Goal: Information Seeking & Learning: Learn about a topic

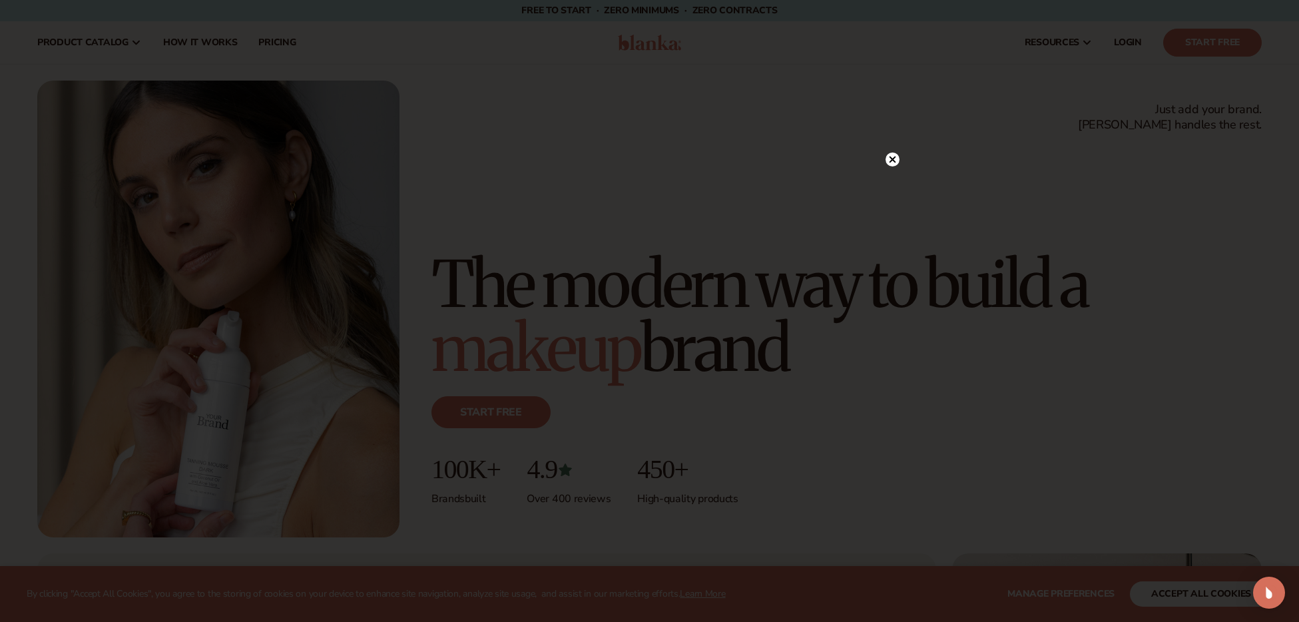
click at [893, 159] on icon at bounding box center [892, 159] width 7 height 7
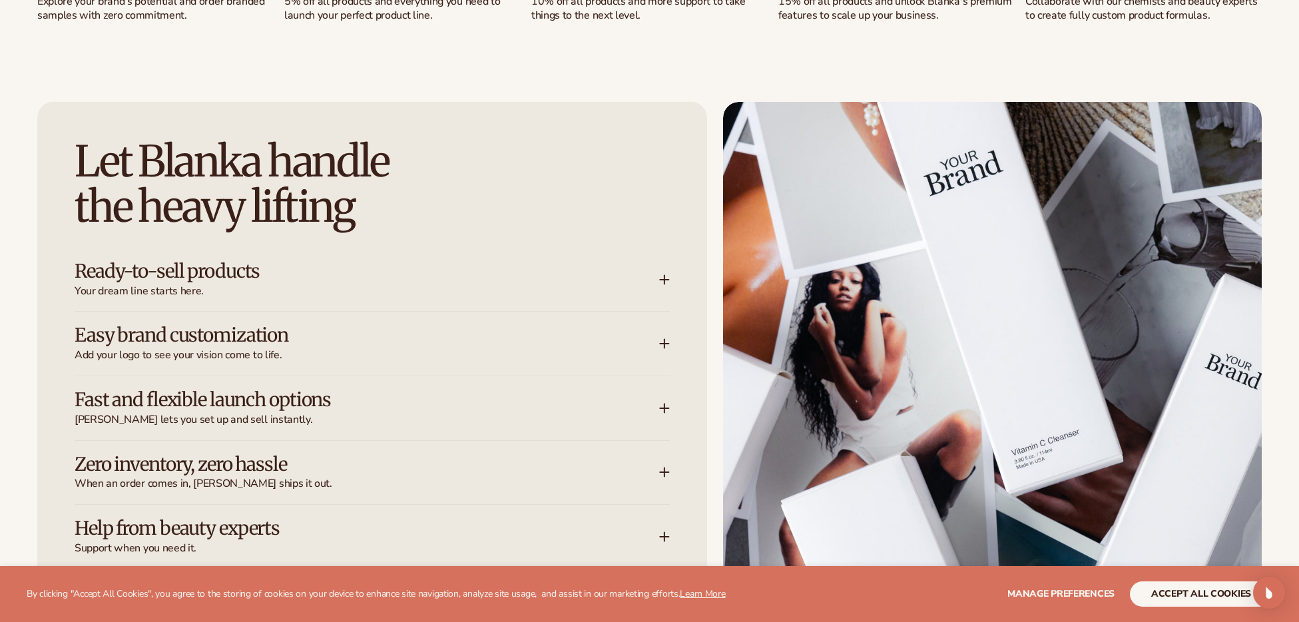
scroll to position [1704, 0]
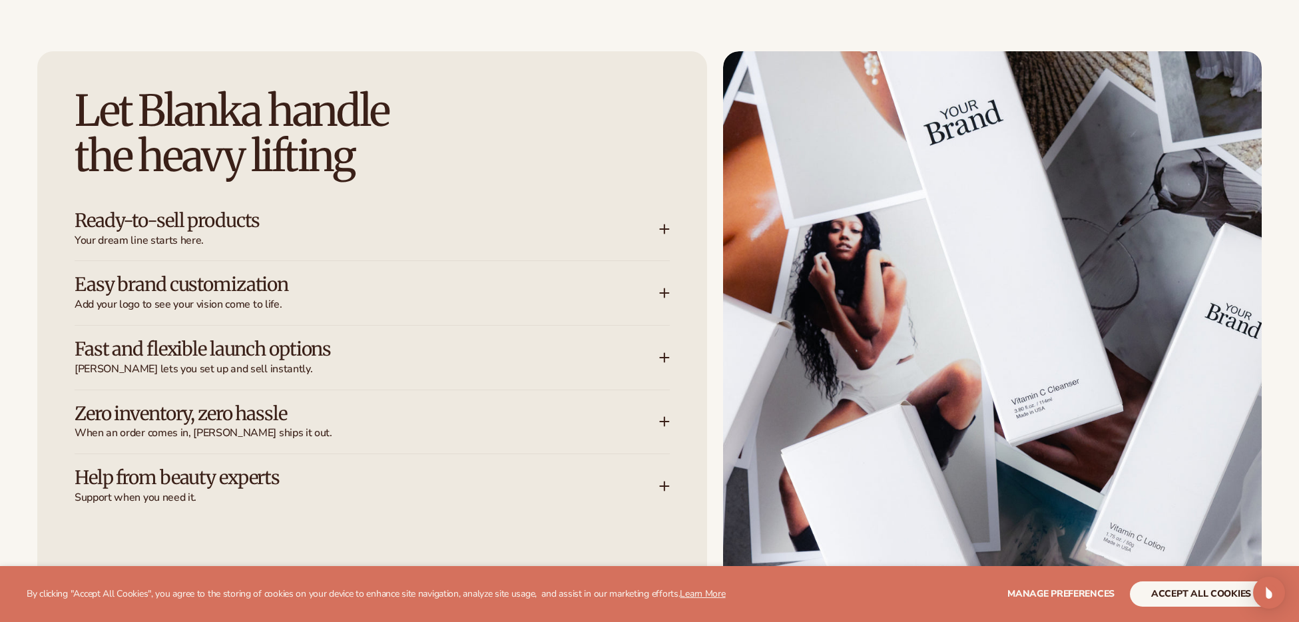
click at [1069, 595] on span "Manage preferences" at bounding box center [1060, 593] width 107 height 13
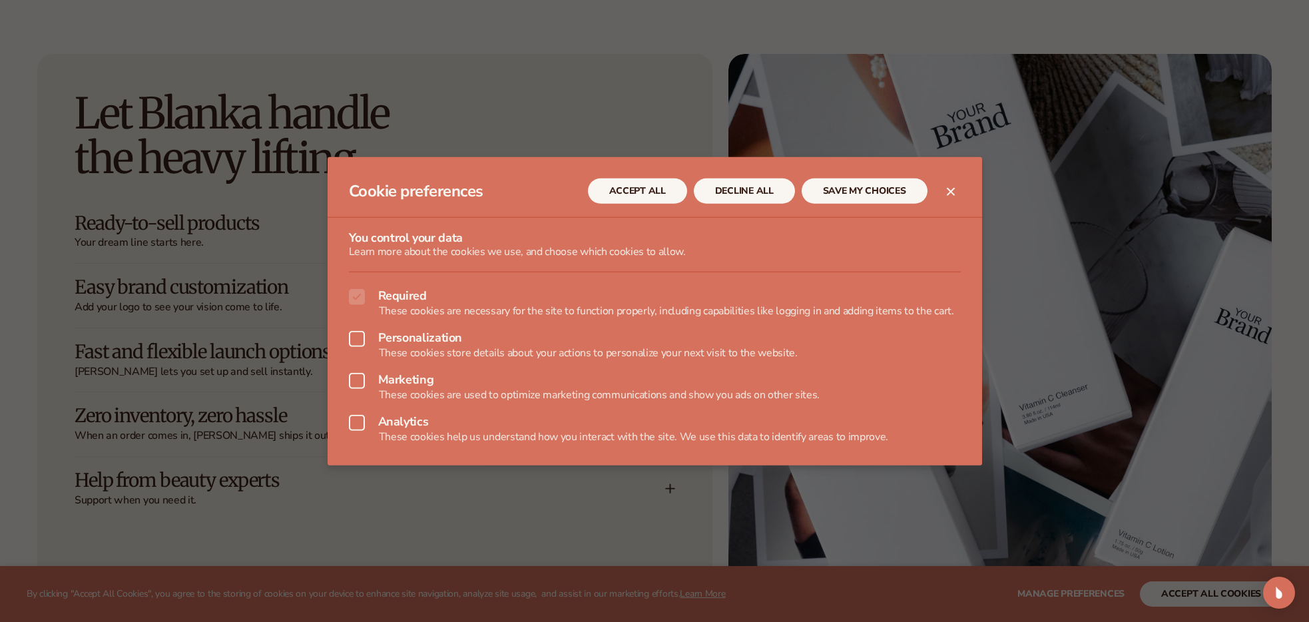
click at [653, 196] on button "ACCEPT ALL" at bounding box center [637, 190] width 99 height 25
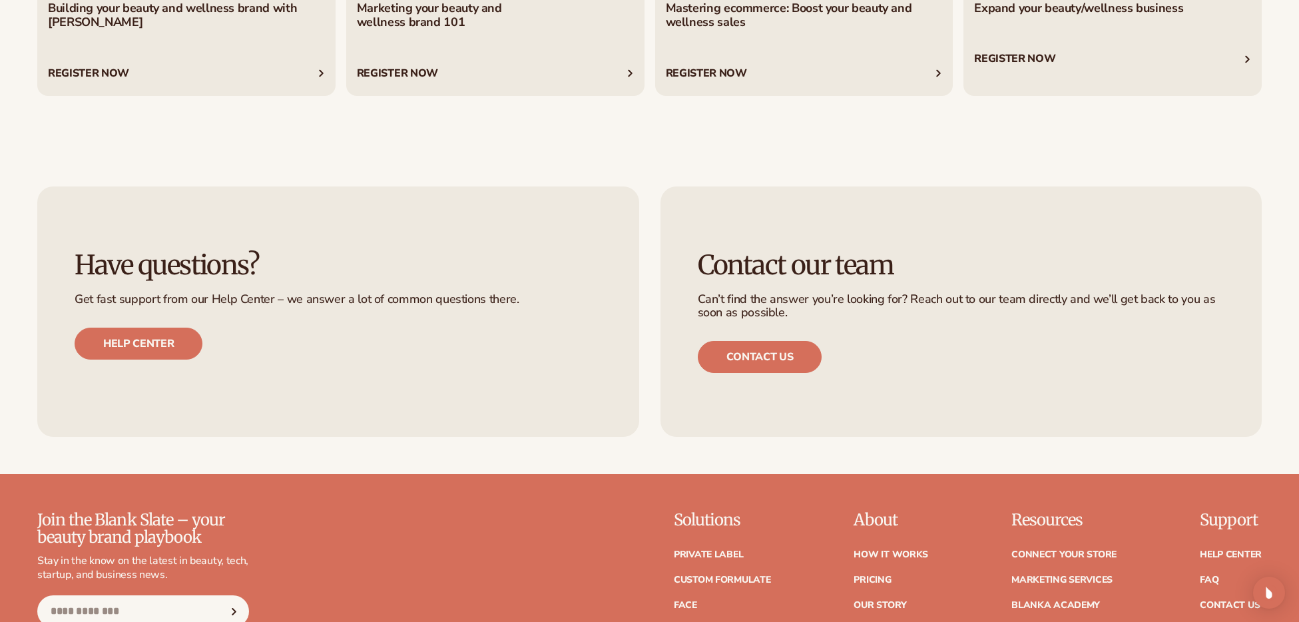
scroll to position [6015, 0]
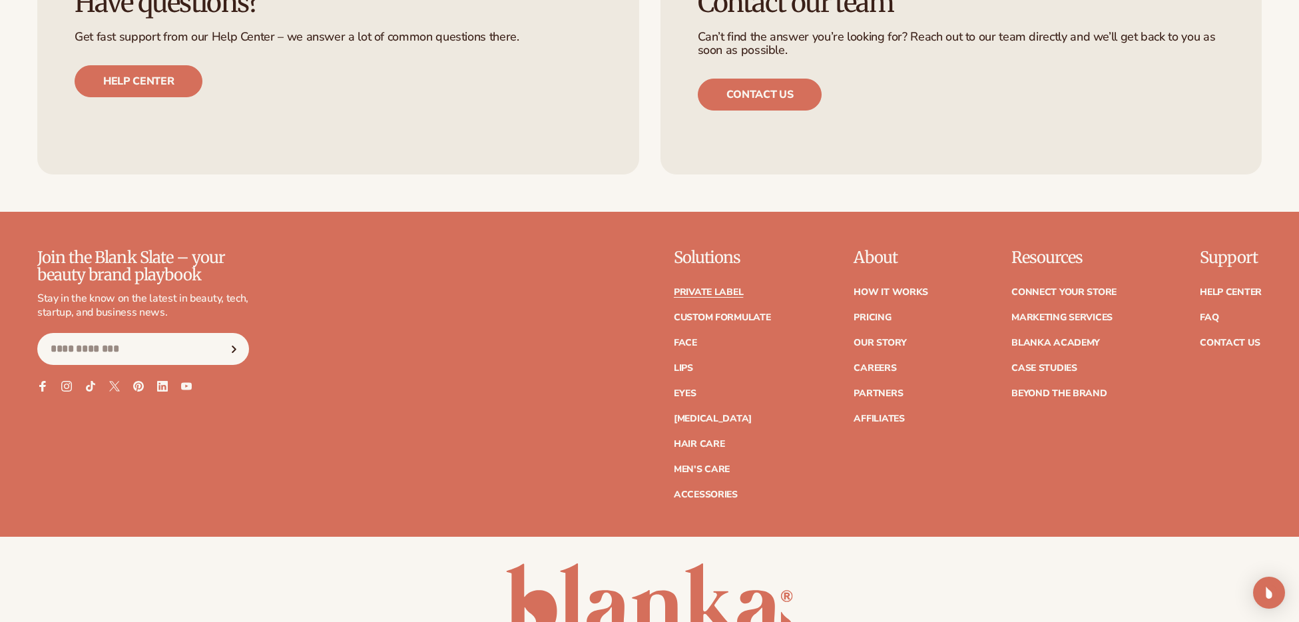
click at [706, 288] on link "Private label" at bounding box center [708, 292] width 69 height 9
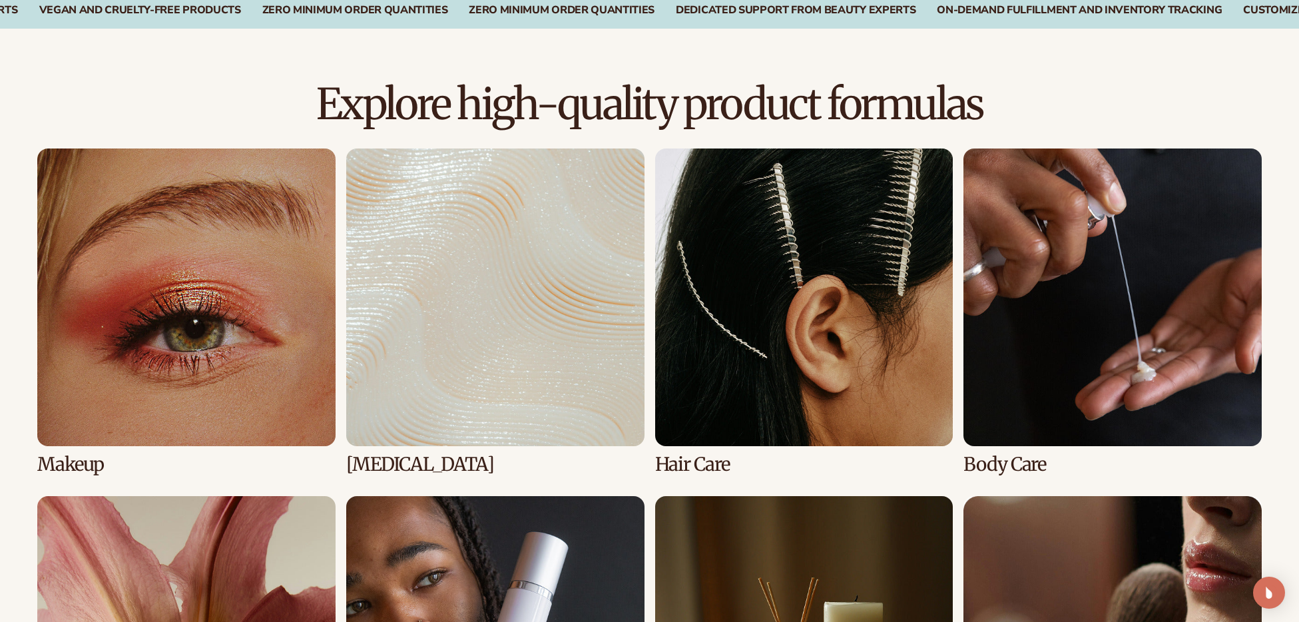
scroll to position [868, 0]
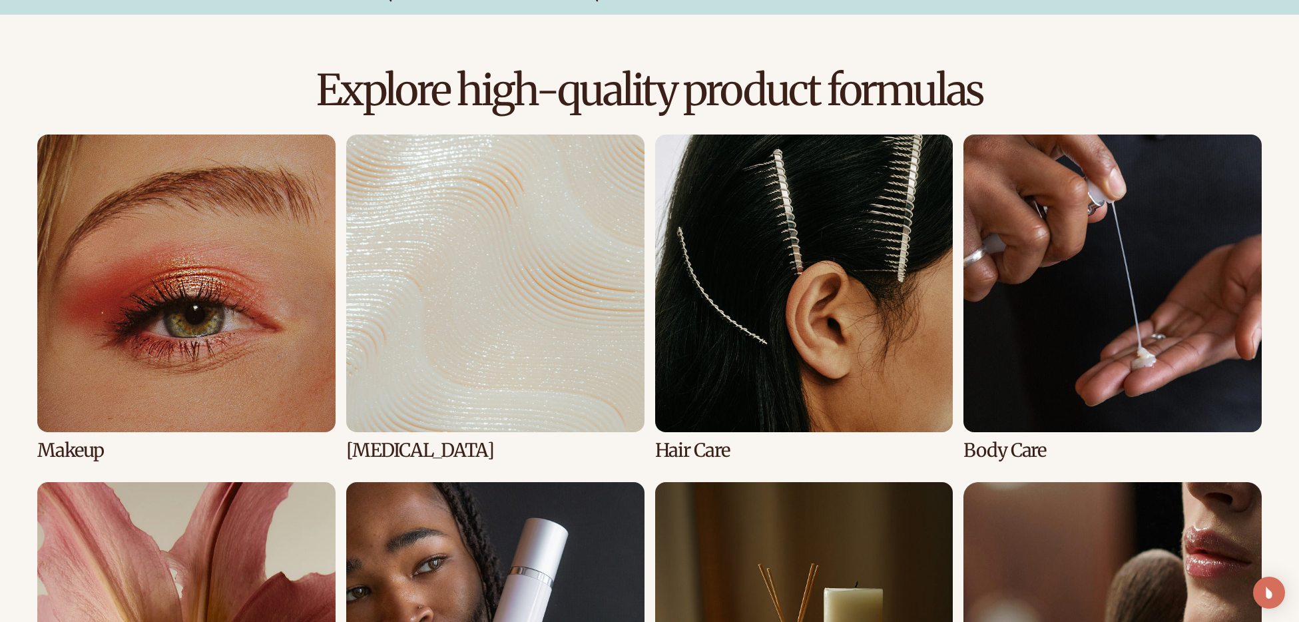
click at [145, 297] on link "1 / 8" at bounding box center [186, 297] width 298 height 327
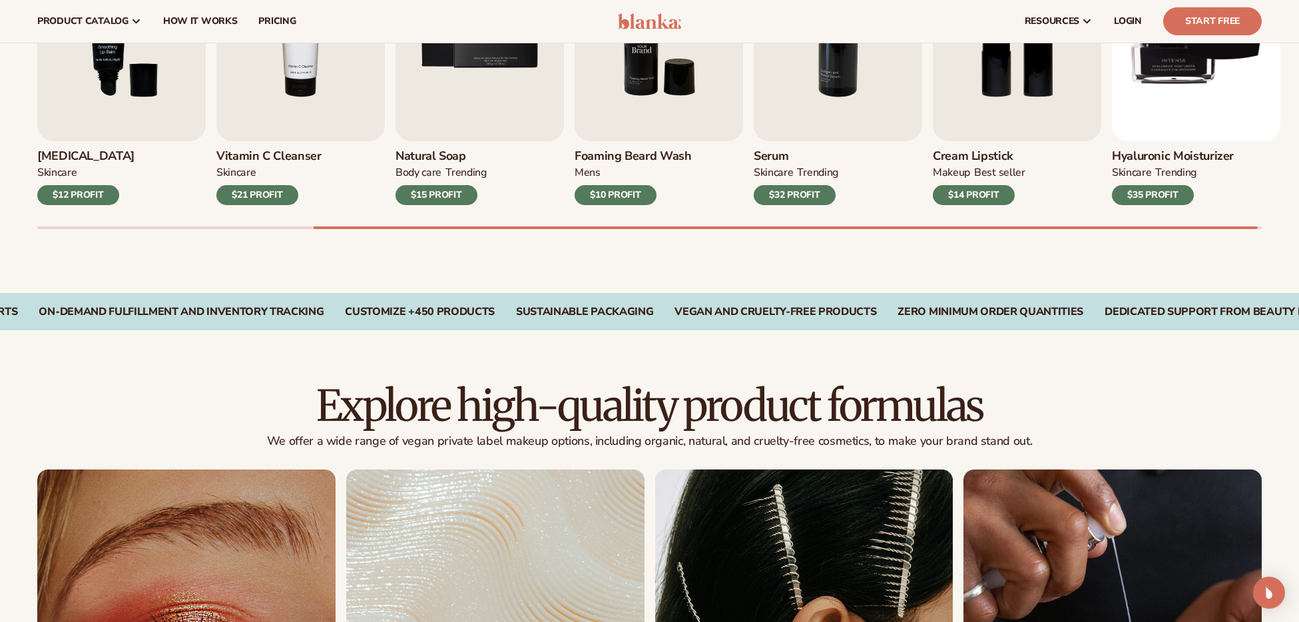
scroll to position [254, 0]
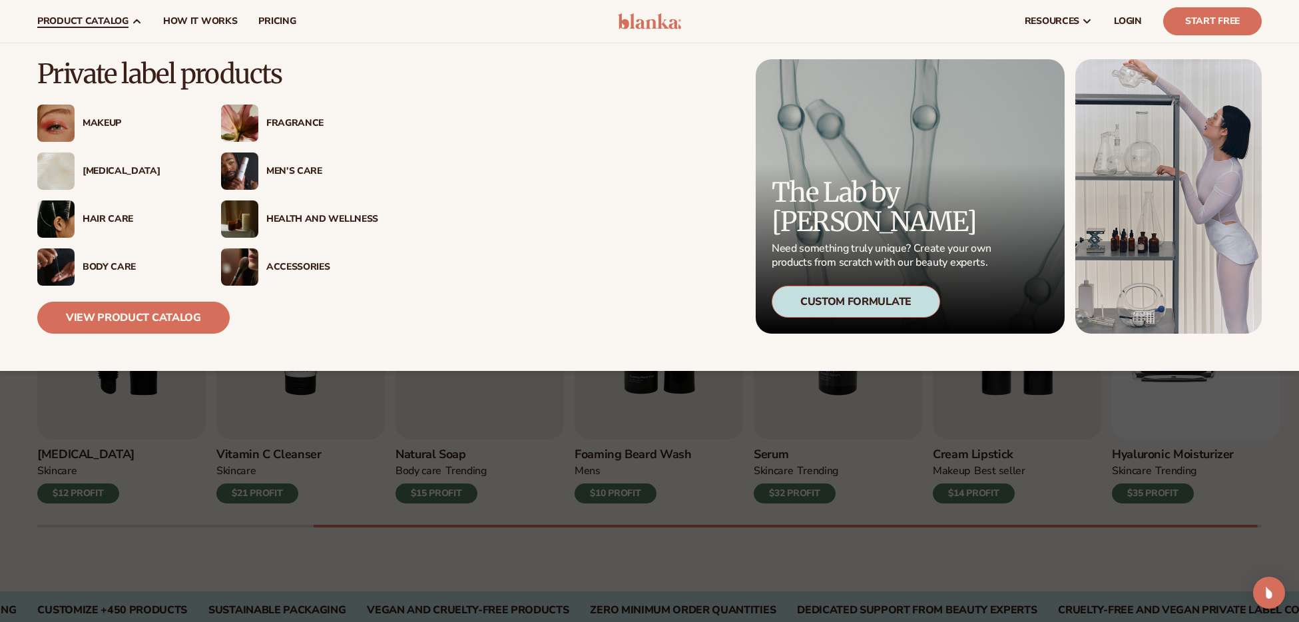
click at [96, 121] on div "Makeup" at bounding box center [139, 123] width 112 height 11
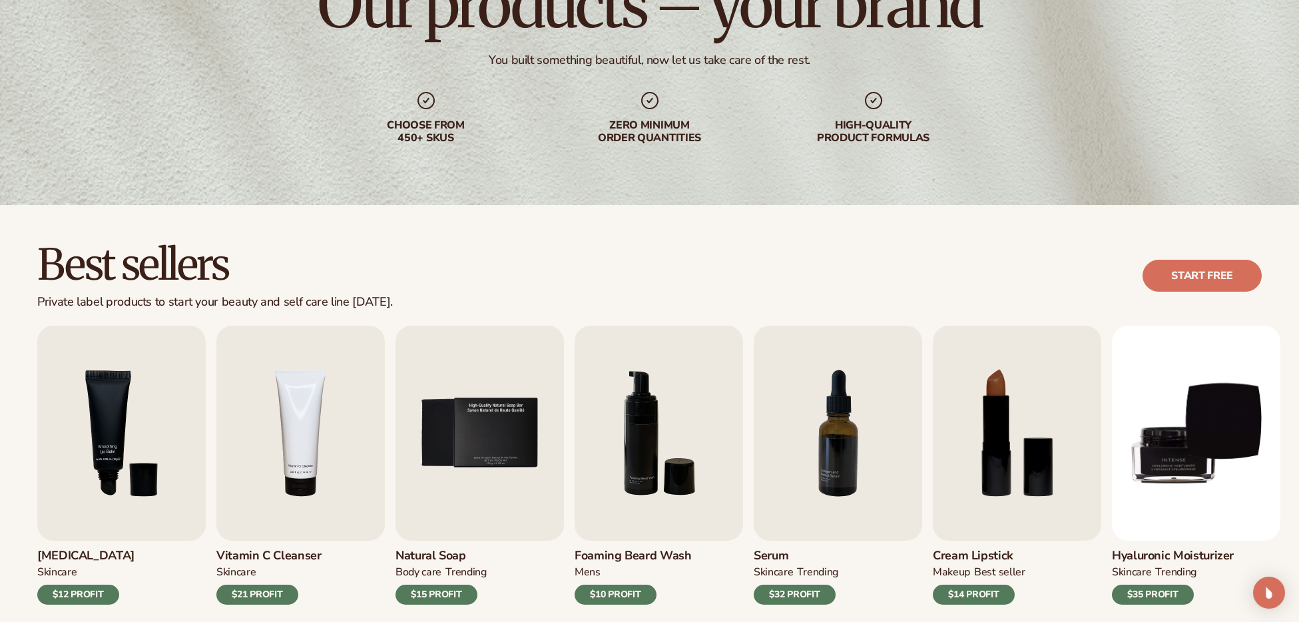
scroll to position [252, 0]
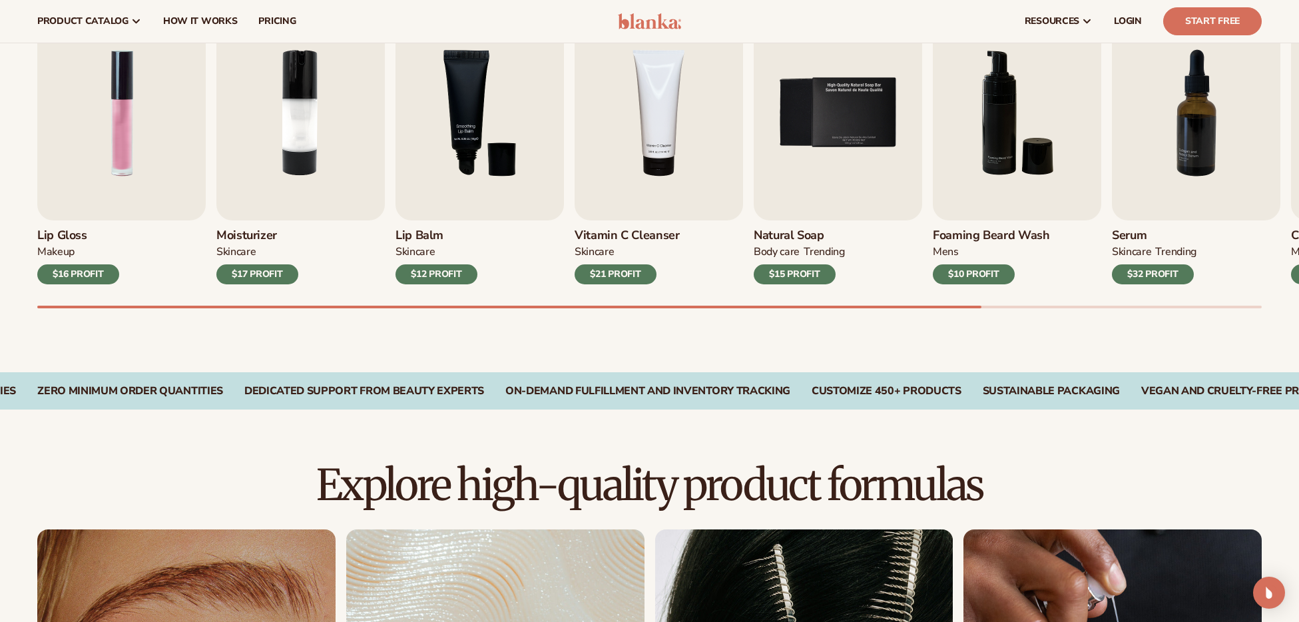
scroll to position [184, 0]
